Goal: Information Seeking & Learning: Stay updated

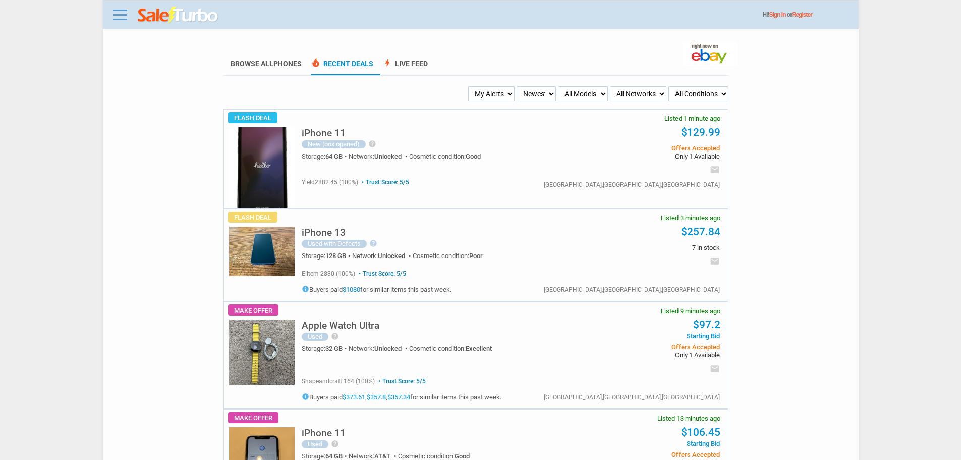
drag, startPoint x: 490, startPoint y: 93, endPoint x: 491, endPoint y: 100, distance: 7.1
click at [490, 95] on select "My Alerts All Deals BIN Only w/ Offers Only" at bounding box center [491, 93] width 46 height 15
select select "flash_bin"
click at [470, 87] on select "My Alerts All Deals BIN Only w/ Offers Only" at bounding box center [491, 93] width 46 height 15
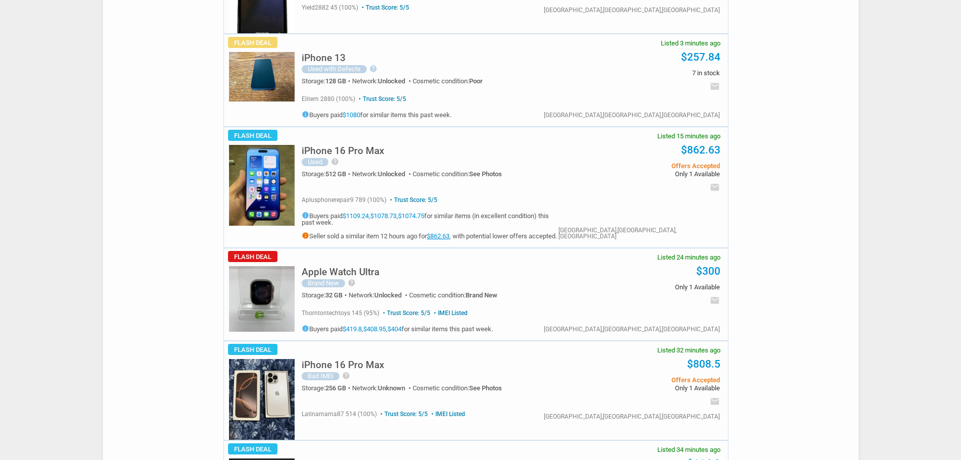
scroll to position [151, 0]
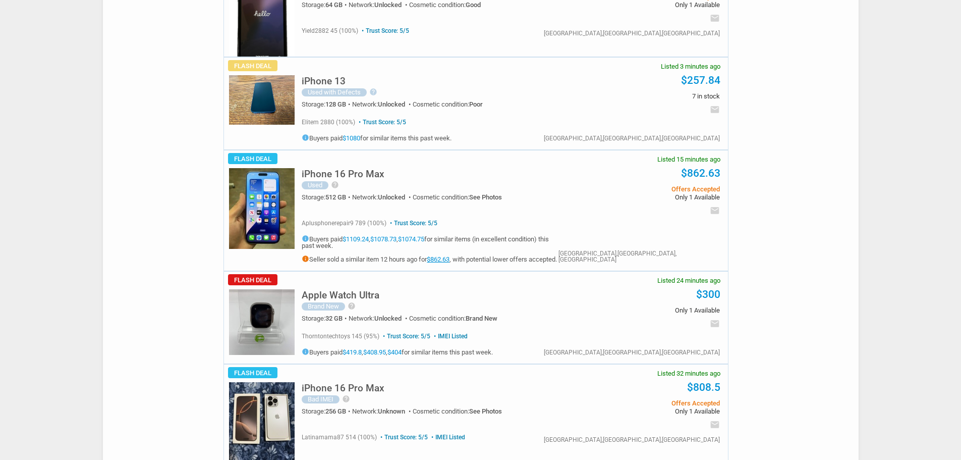
click at [265, 214] on img at bounding box center [262, 208] width 66 height 81
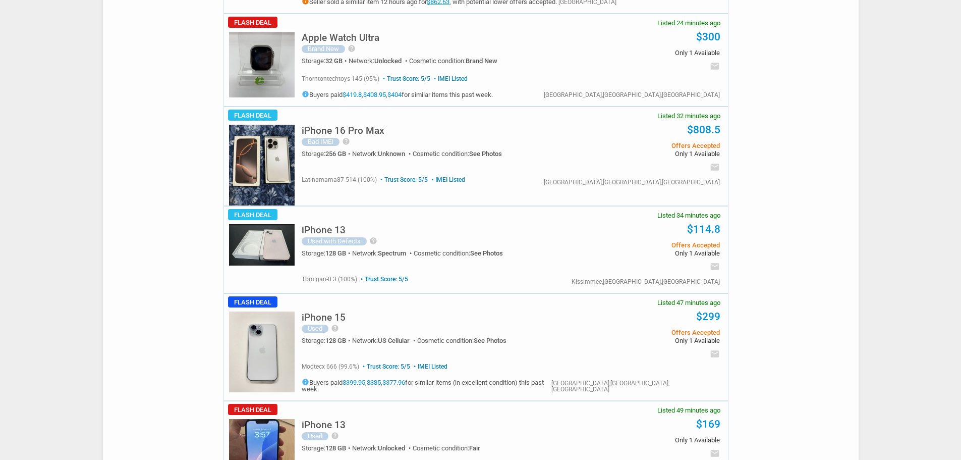
scroll to position [404, 0]
